Goal: Task Accomplishment & Management: Manage account settings

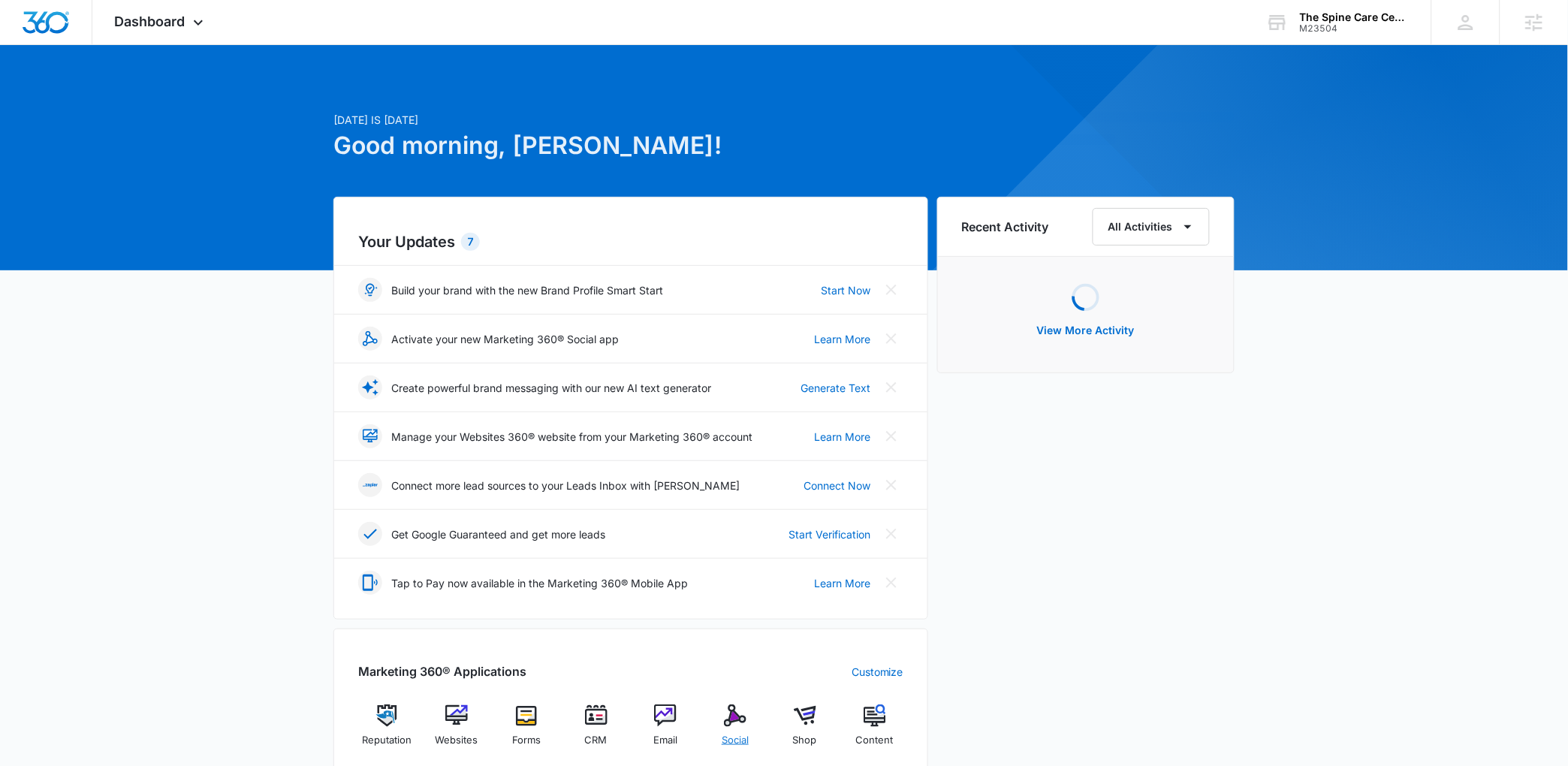
click at [738, 721] on img at bounding box center [736, 715] width 22 height 22
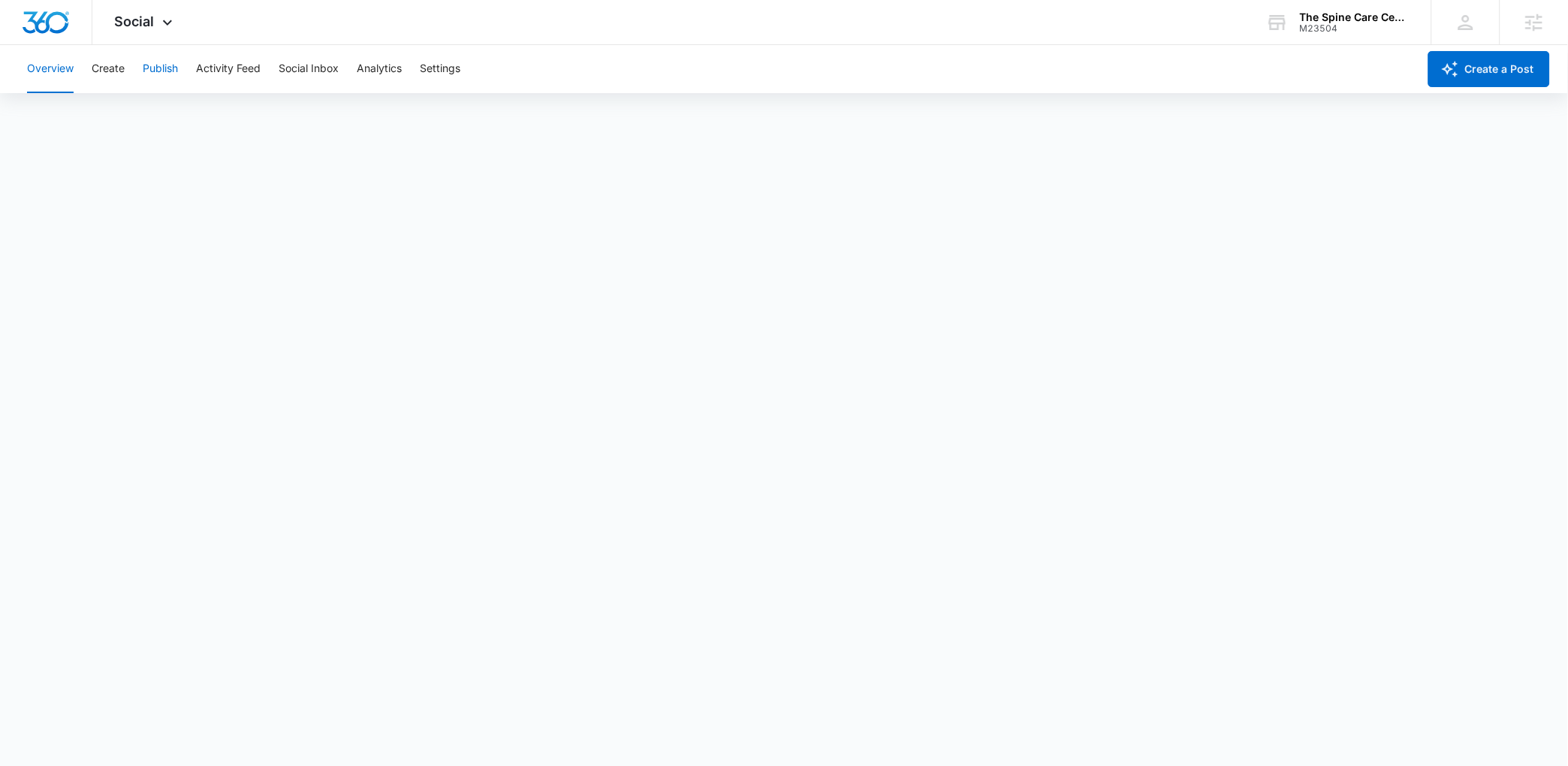
click at [175, 79] on button "Publish" at bounding box center [160, 69] width 35 height 48
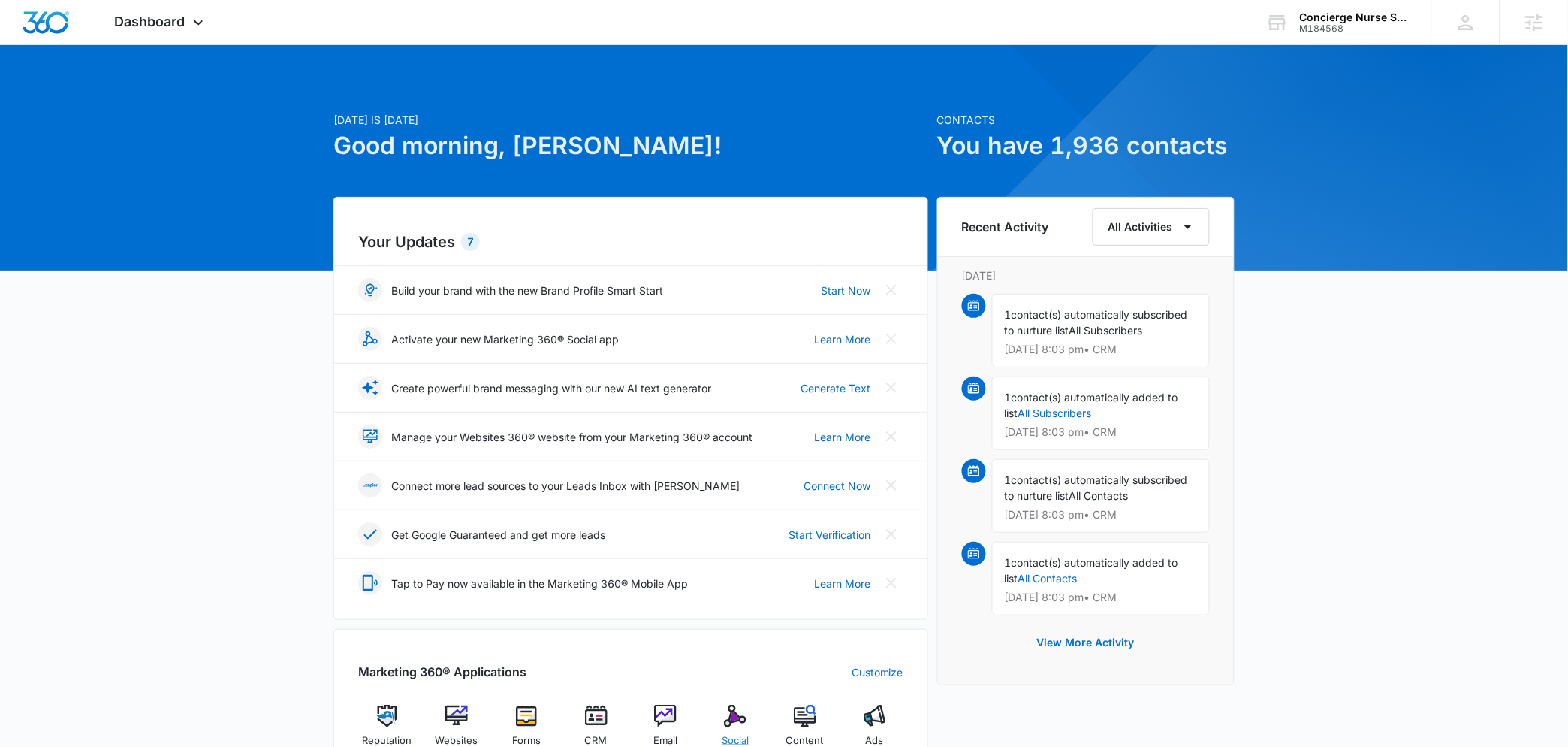
click at [737, 718] on img at bounding box center [736, 716] width 22 height 22
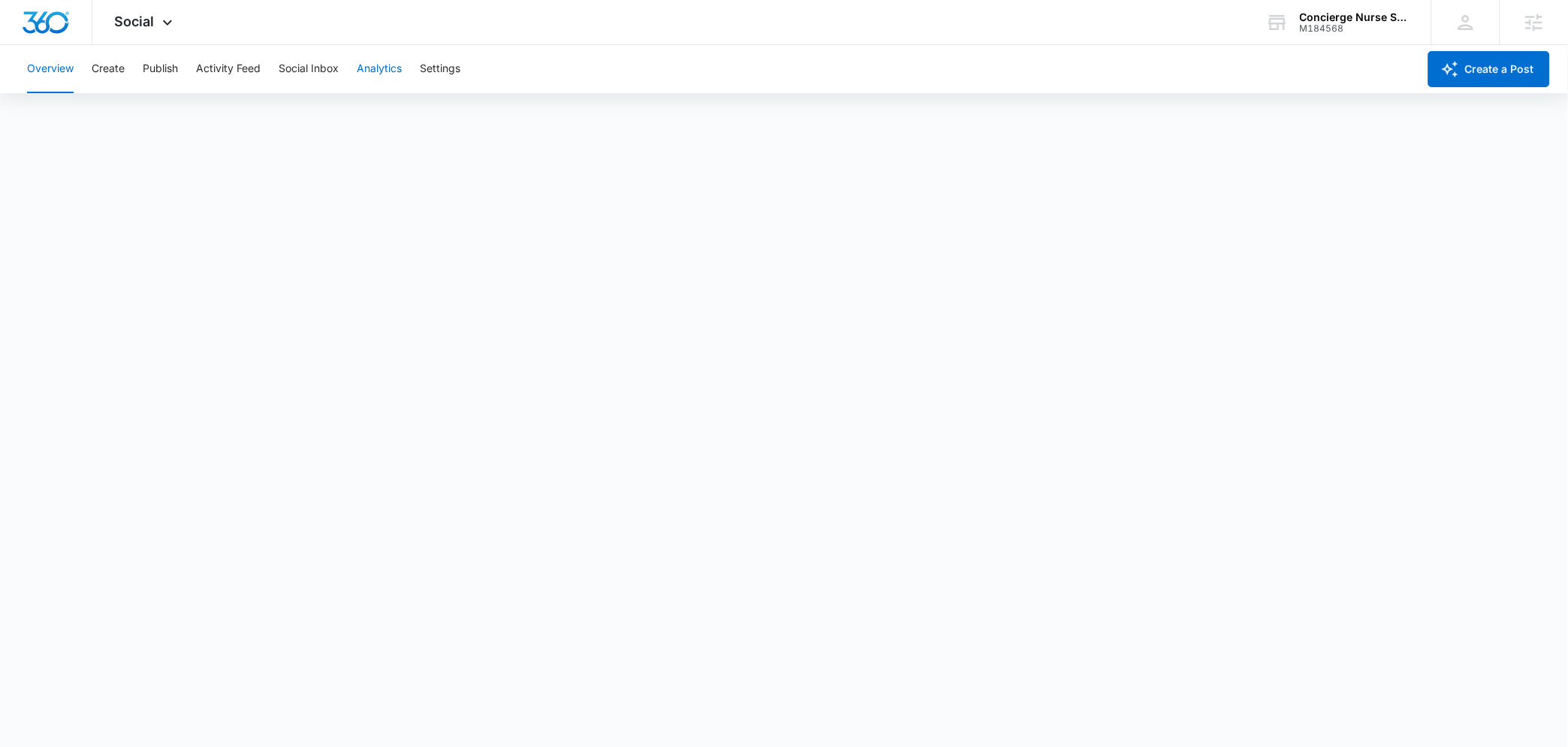
click at [373, 80] on button "Analytics" at bounding box center [379, 70] width 45 height 48
click at [427, 116] on button "Ad Analytics" at bounding box center [425, 114] width 63 height 42
click at [496, 112] on button "Reports" at bounding box center [493, 114] width 39 height 42
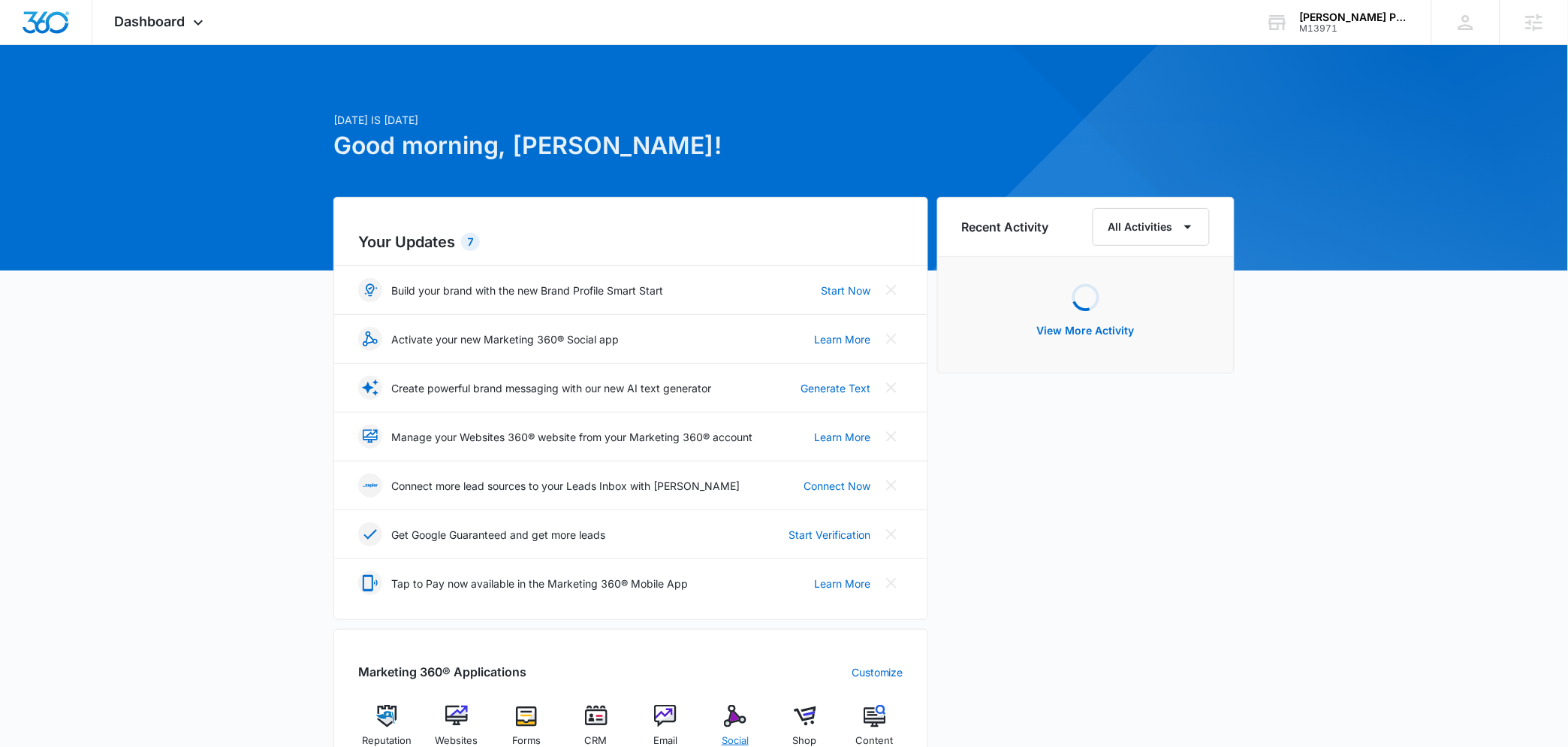
click at [711, 711] on div "Social" at bounding box center [736, 732] width 58 height 54
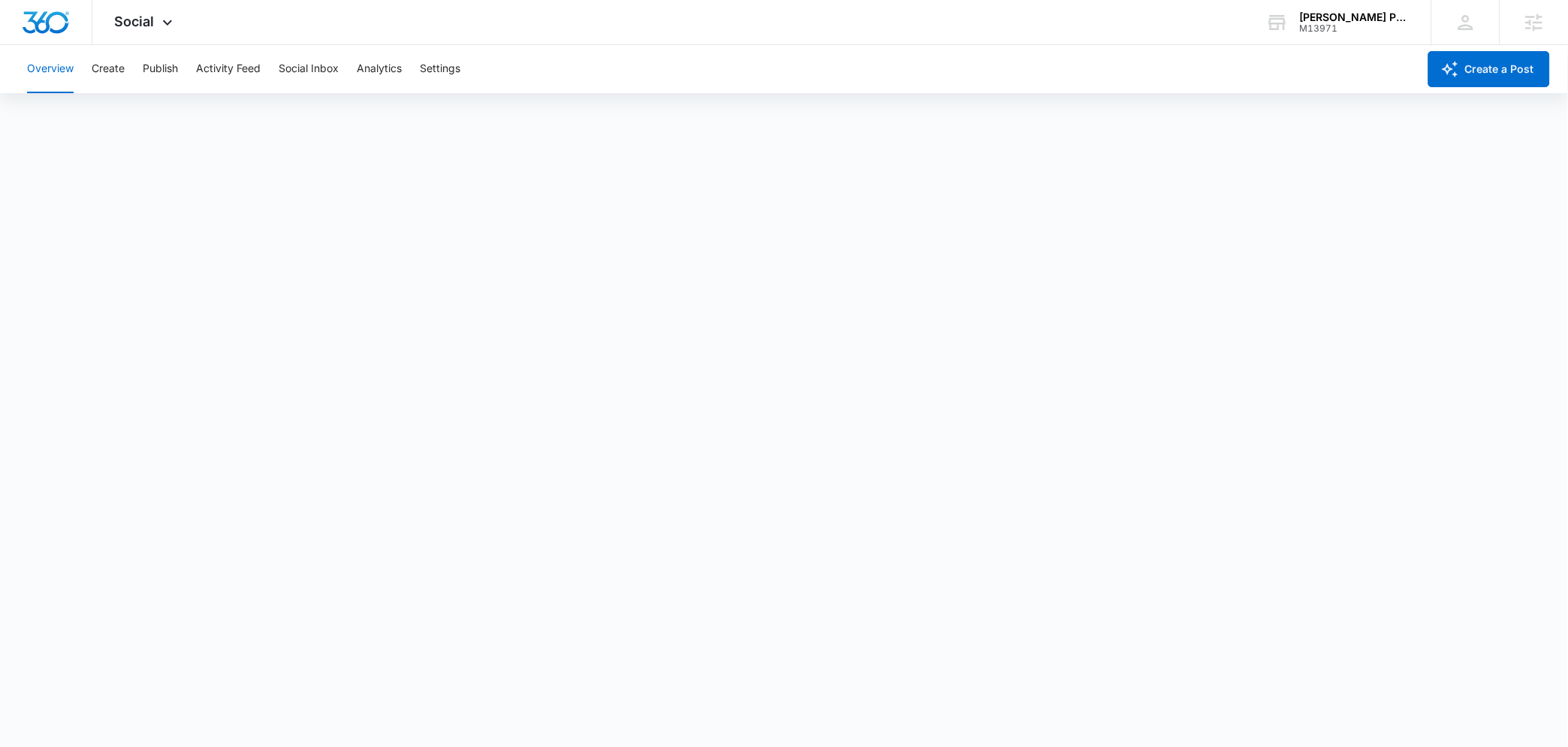
click at [136, 70] on div "Overview Create Publish Activity Feed Social Inbox Analytics Settings" at bounding box center [717, 70] width 1400 height 48
click at [118, 72] on button "Create" at bounding box center [108, 70] width 33 height 48
click at [160, 125] on button "Approvals" at bounding box center [147, 114] width 51 height 42
click at [160, 70] on button "Publish" at bounding box center [160, 70] width 35 height 48
click at [132, 114] on button "Schedules" at bounding box center [115, 114] width 51 height 42
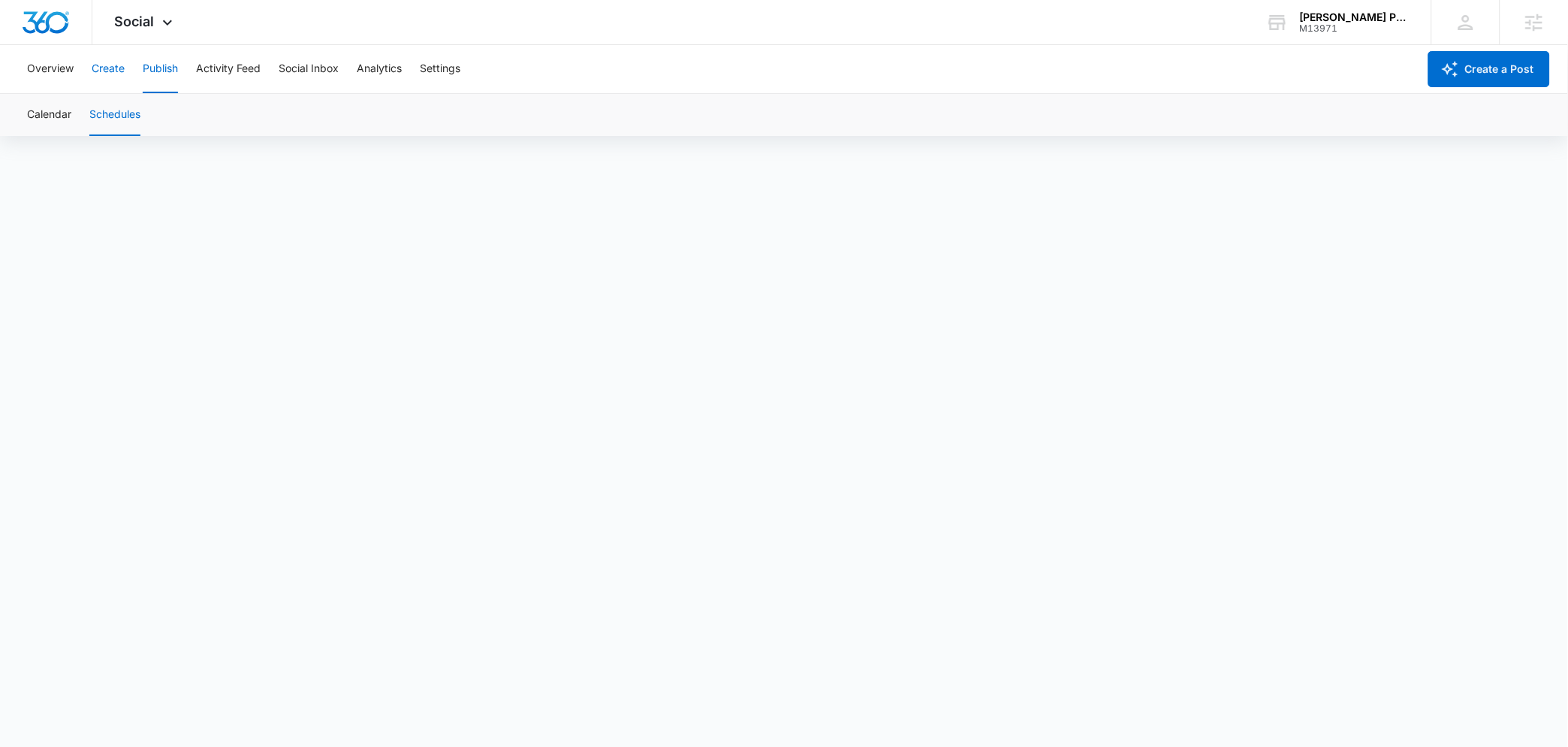
click at [94, 74] on button "Create" at bounding box center [108, 70] width 33 height 48
click at [149, 76] on button "Publish" at bounding box center [160, 70] width 35 height 48
click at [119, 116] on button "Schedules" at bounding box center [115, 114] width 51 height 42
click at [113, 71] on button "Create" at bounding box center [108, 70] width 33 height 48
click at [171, 117] on button "Approvals" at bounding box center [147, 114] width 51 height 42
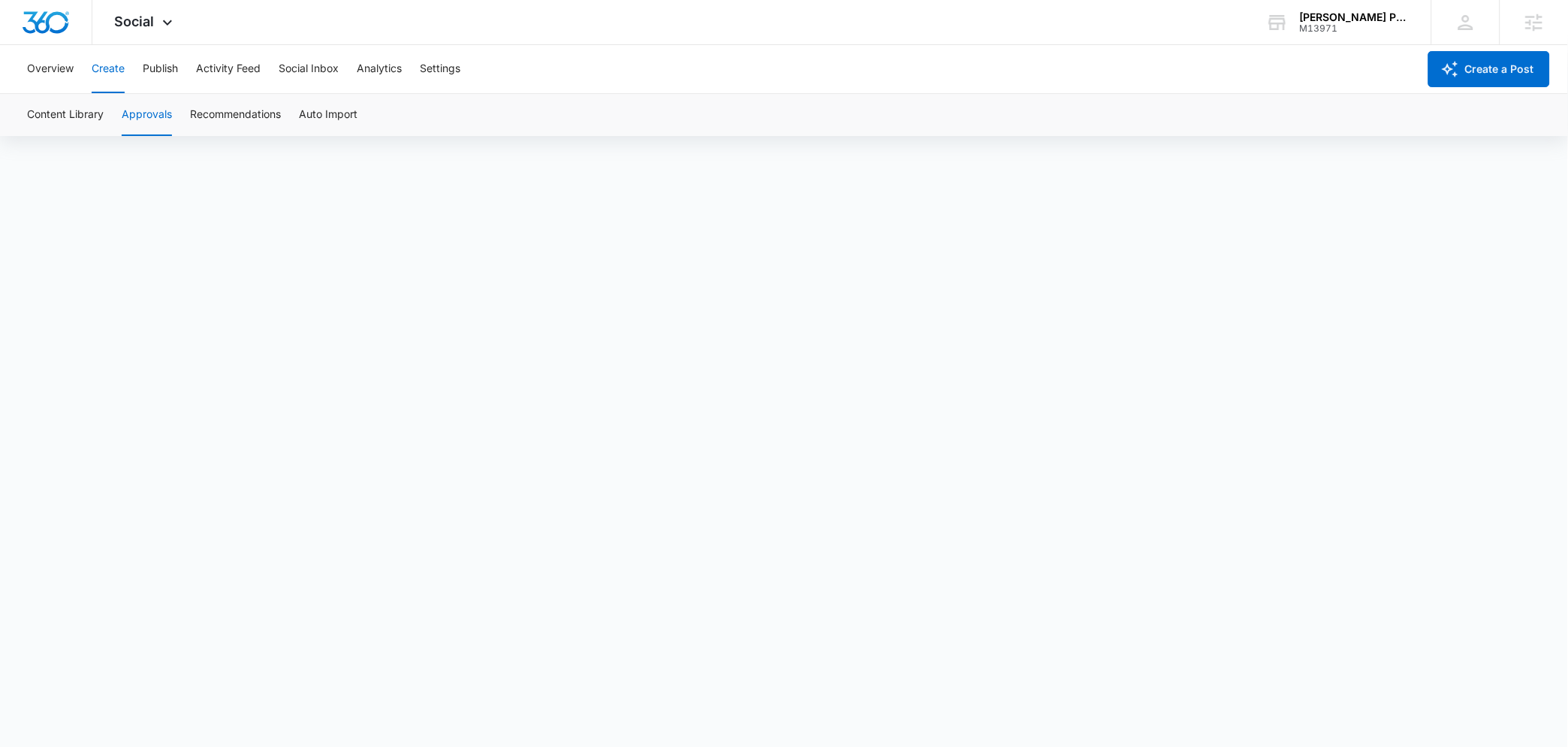
click at [181, 80] on div "Overview Create Publish Activity Feed Social Inbox Analytics Settings" at bounding box center [717, 70] width 1400 height 48
click at [170, 74] on button "Publish" at bounding box center [160, 70] width 35 height 48
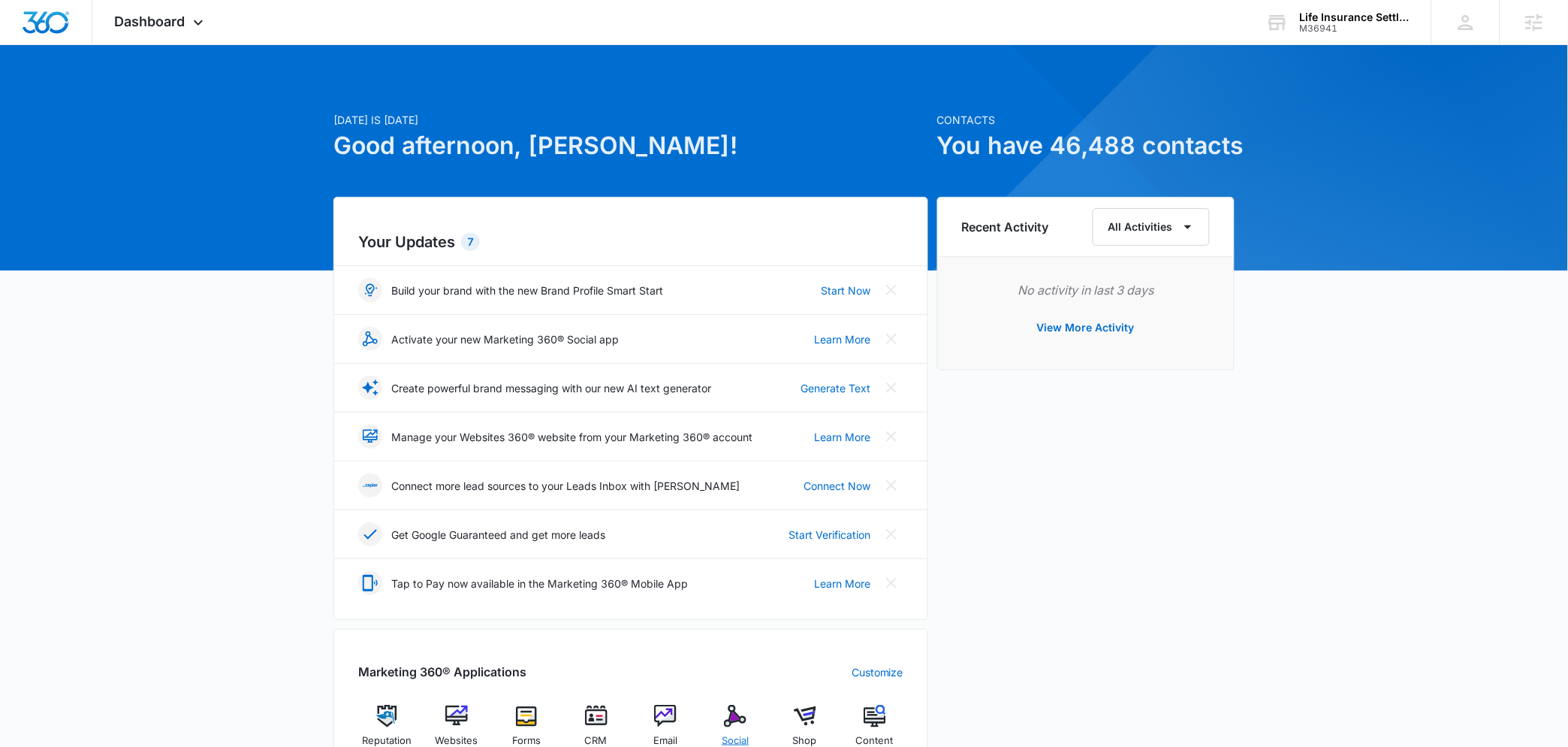
click at [733, 718] on img at bounding box center [736, 716] width 22 height 22
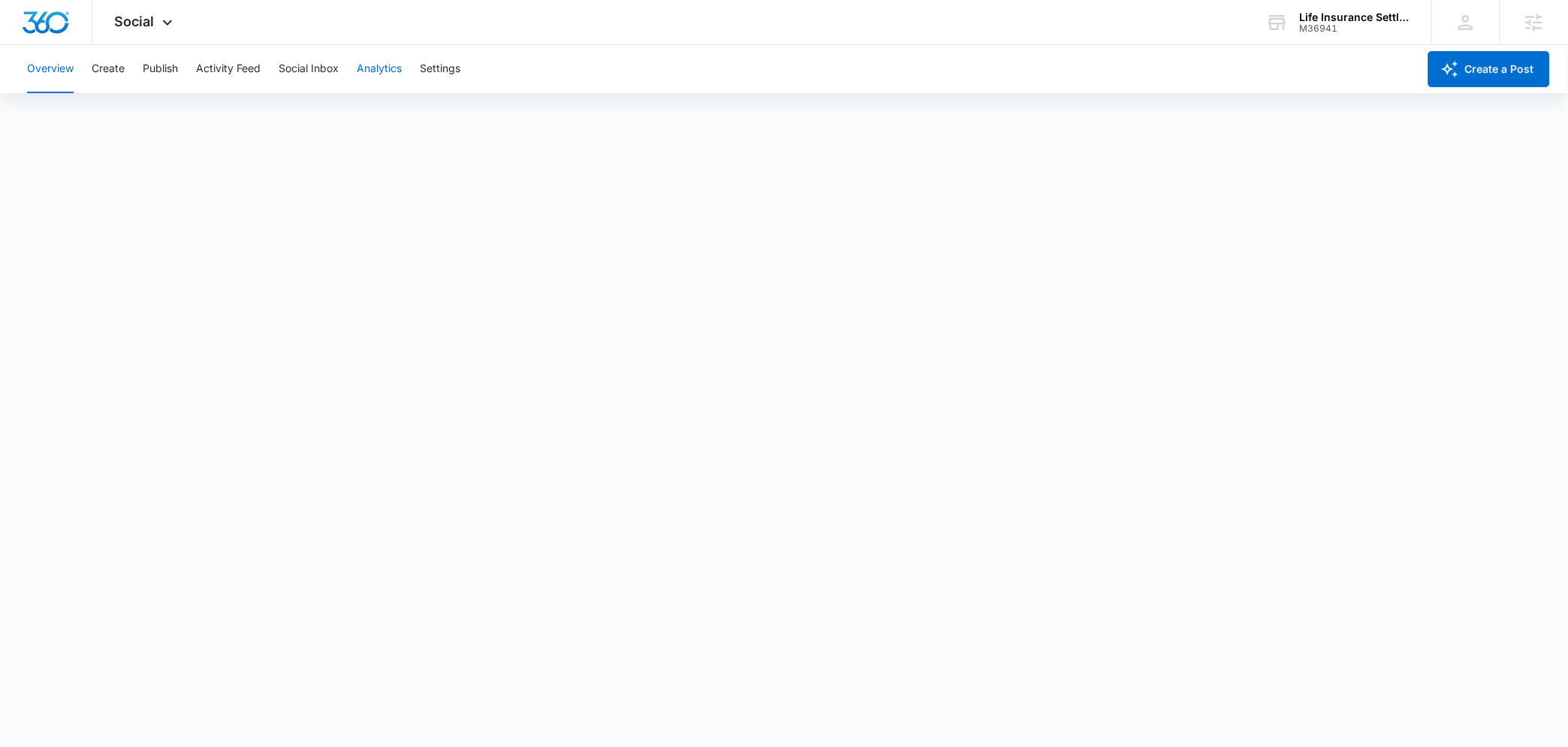
click at [397, 65] on button "Analytics" at bounding box center [379, 70] width 45 height 48
click at [475, 130] on div "Account Post Insights Community Hashtag Content Tag Ad Analytics Reports" at bounding box center [784, 114] width 1532 height 42
click at [478, 124] on button "Reports" at bounding box center [493, 114] width 39 height 42
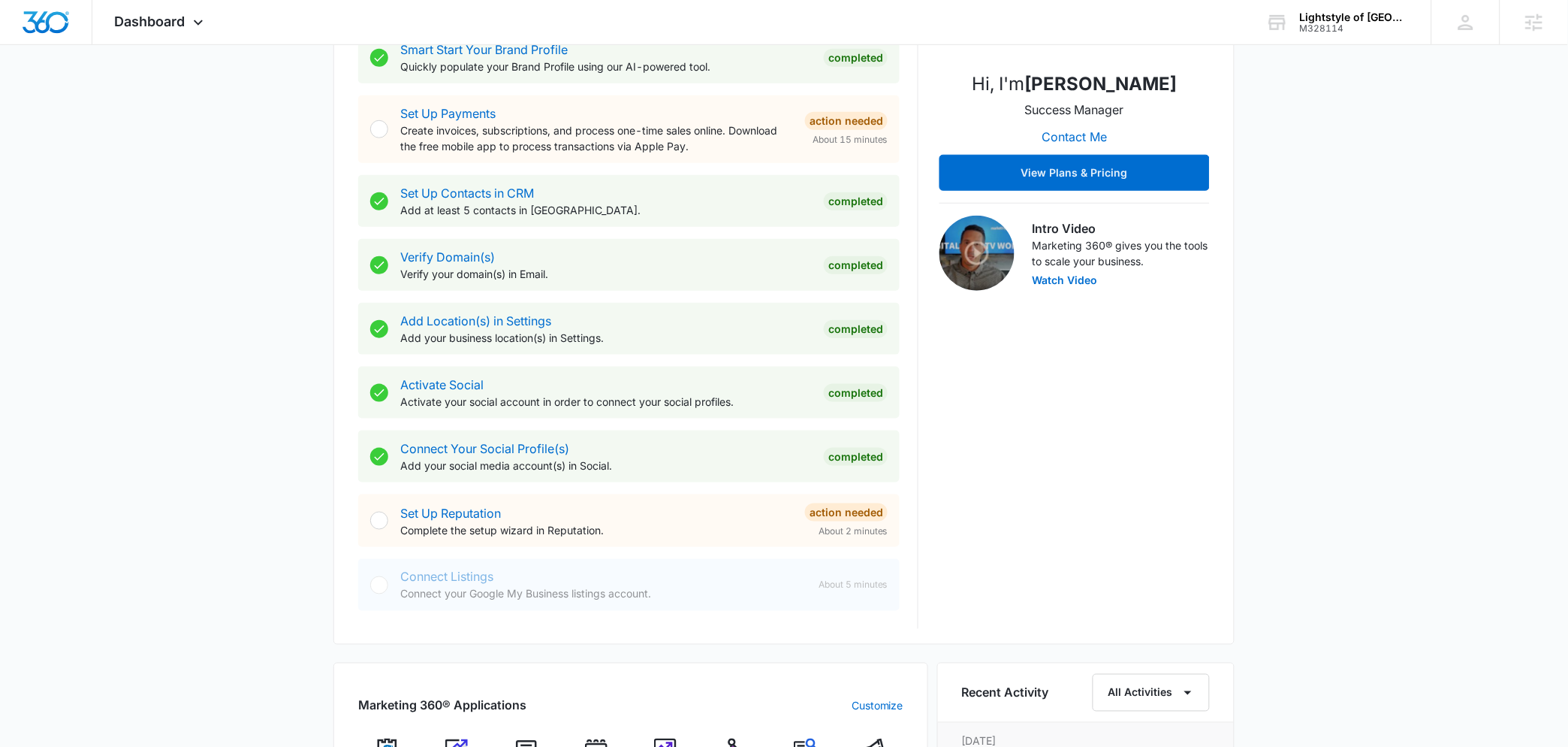
scroll to position [701, 0]
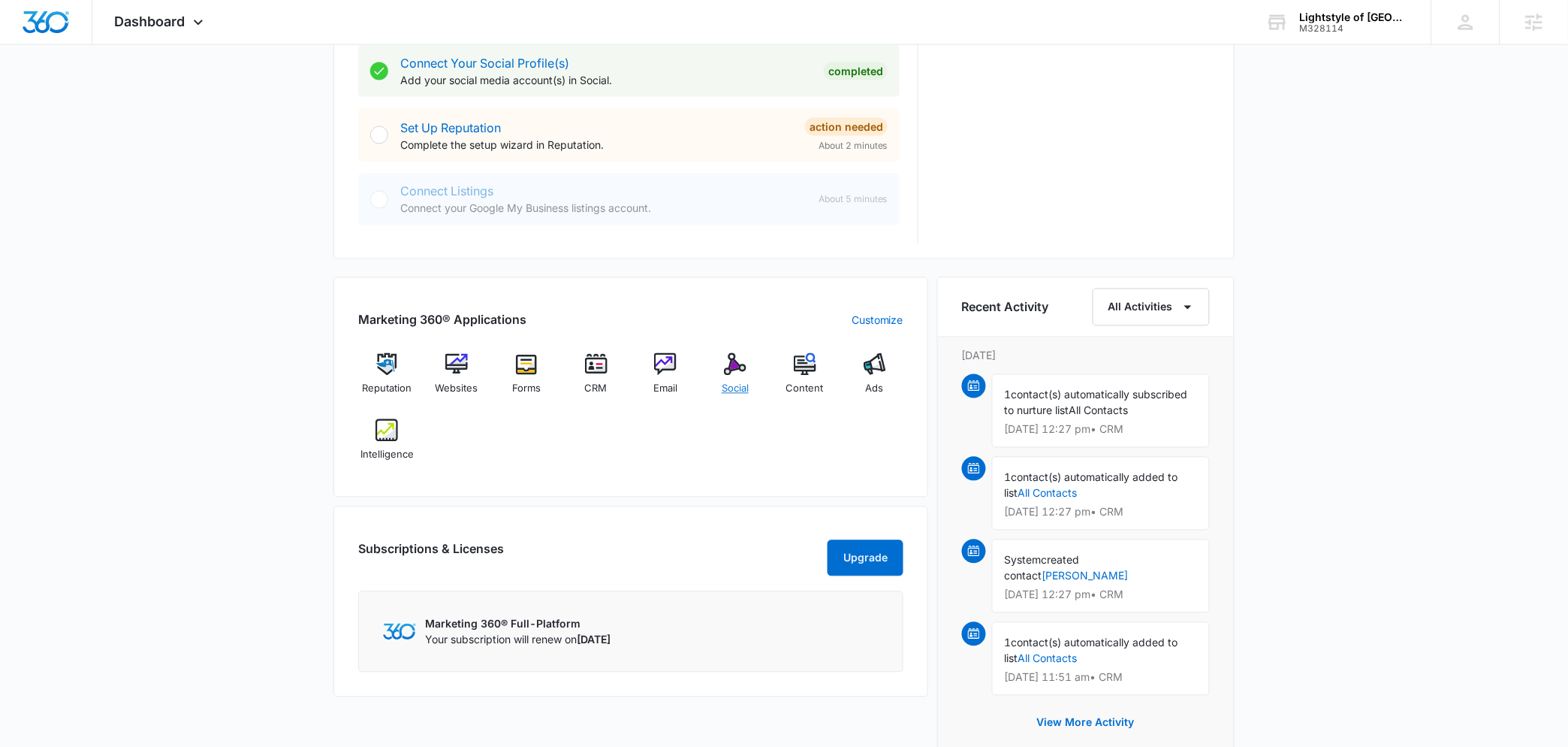
click at [738, 371] on img at bounding box center [736, 364] width 22 height 22
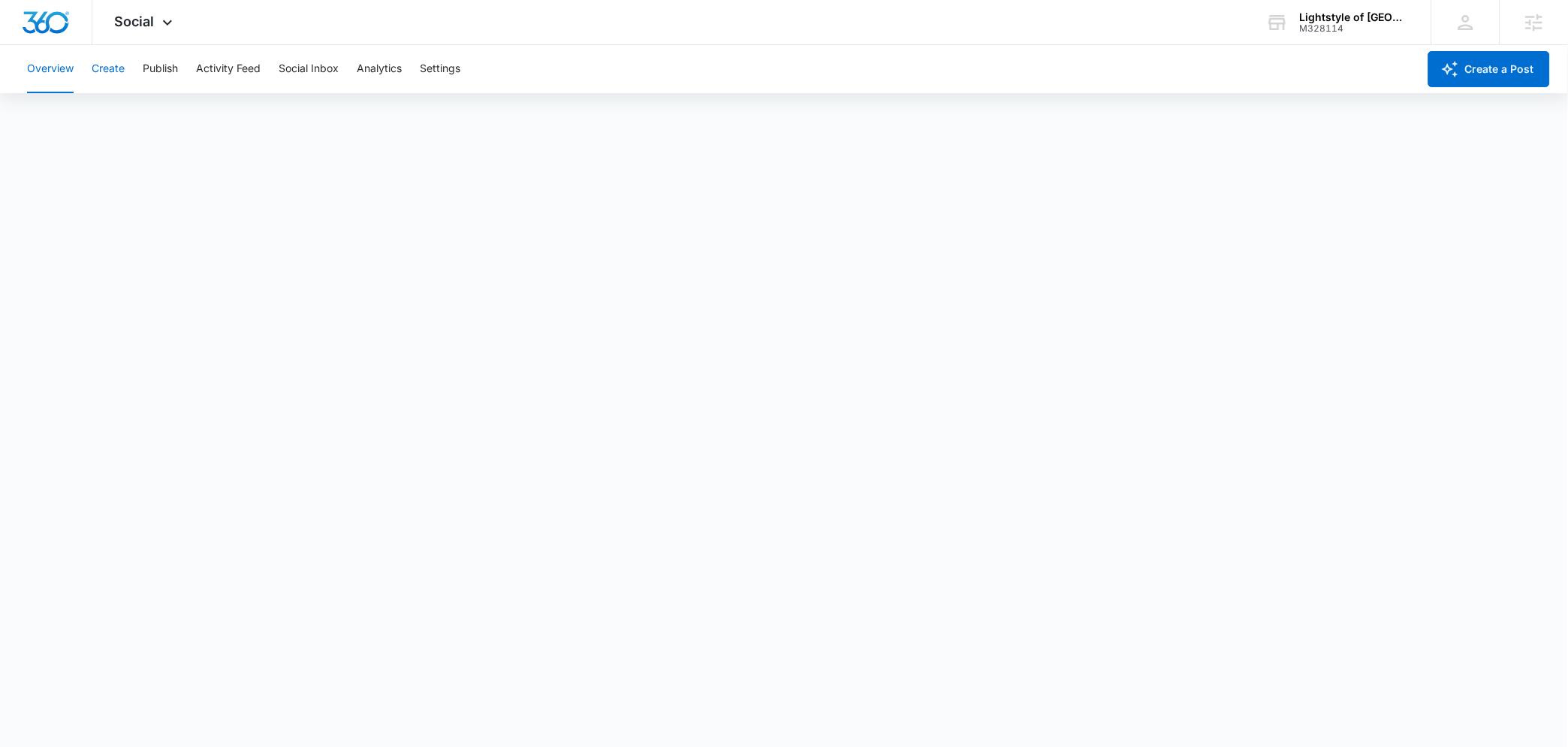
click at [116, 67] on button "Create" at bounding box center [108, 70] width 33 height 48
click at [130, 122] on button "Approvals" at bounding box center [147, 114] width 51 height 42
